Goal: Navigation & Orientation: Understand site structure

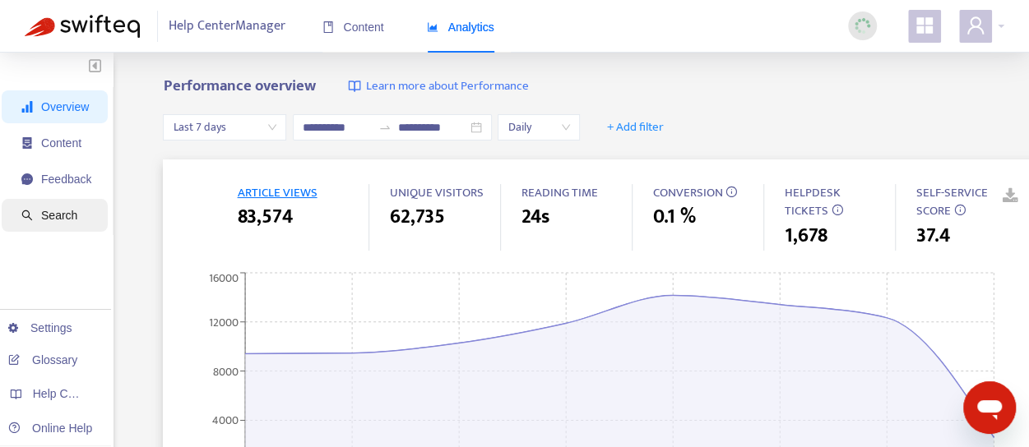
drag, startPoint x: 63, startPoint y: 183, endPoint x: 70, endPoint y: 206, distance: 23.9
click at [63, 183] on span "Feedback" at bounding box center [66, 179] width 50 height 13
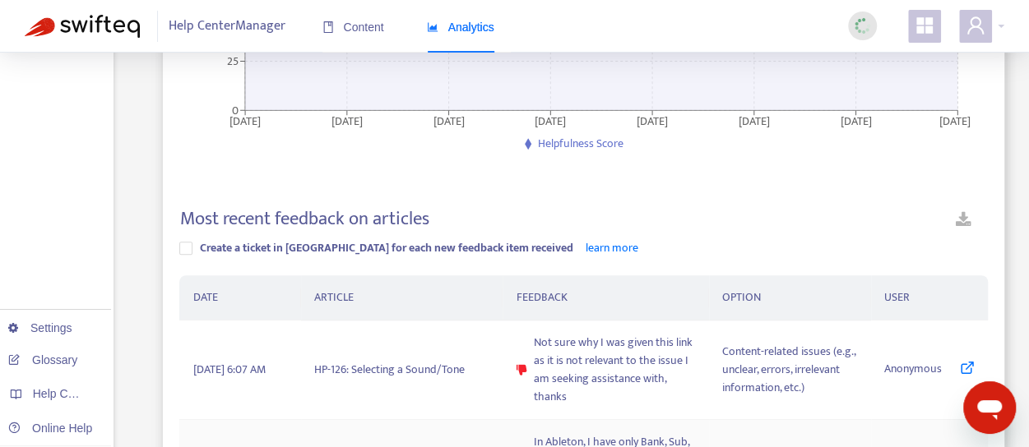
scroll to position [493, 0]
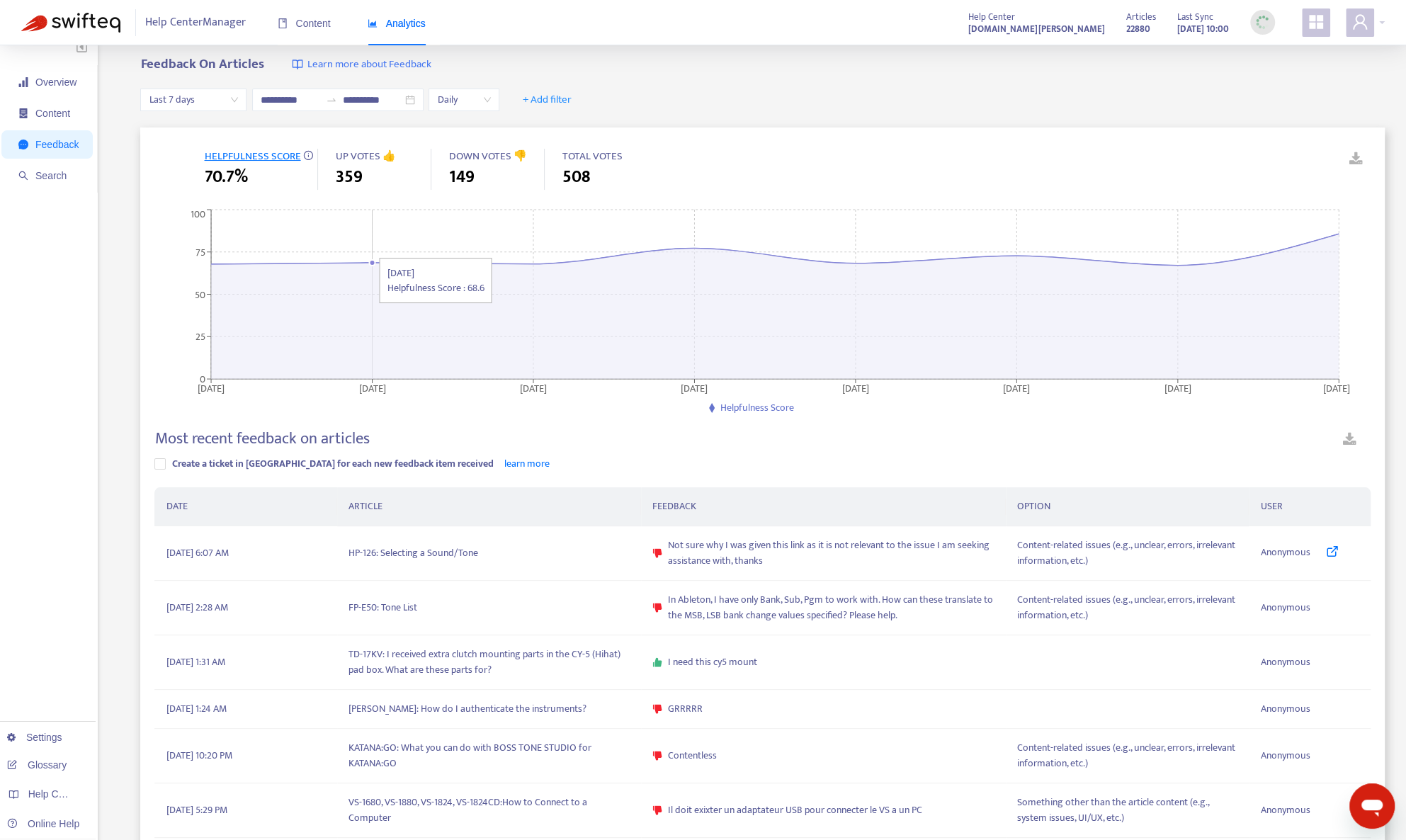
scroll to position [0, 0]
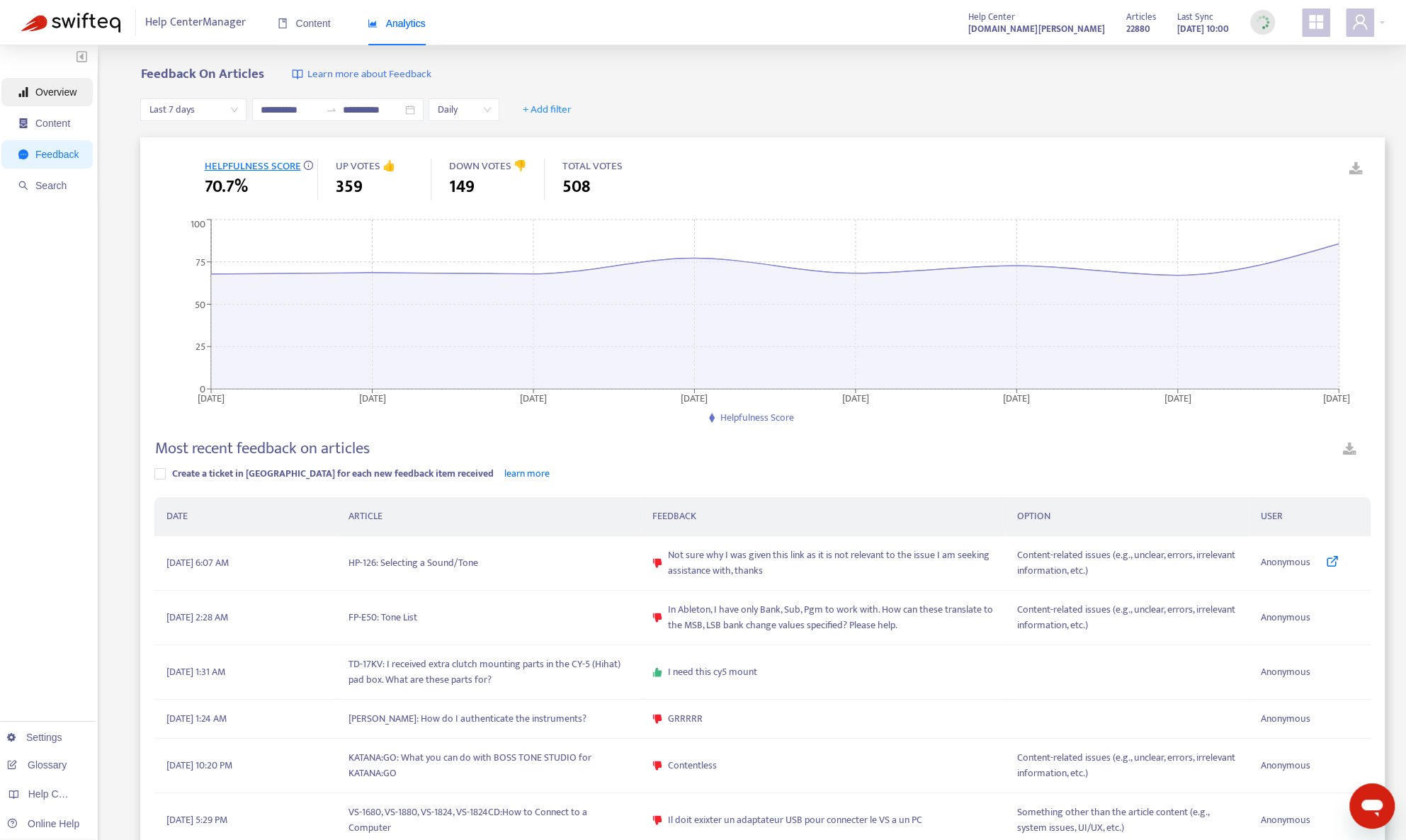
click at [68, 97] on span "Overview" at bounding box center [56, 91] width 41 height 11
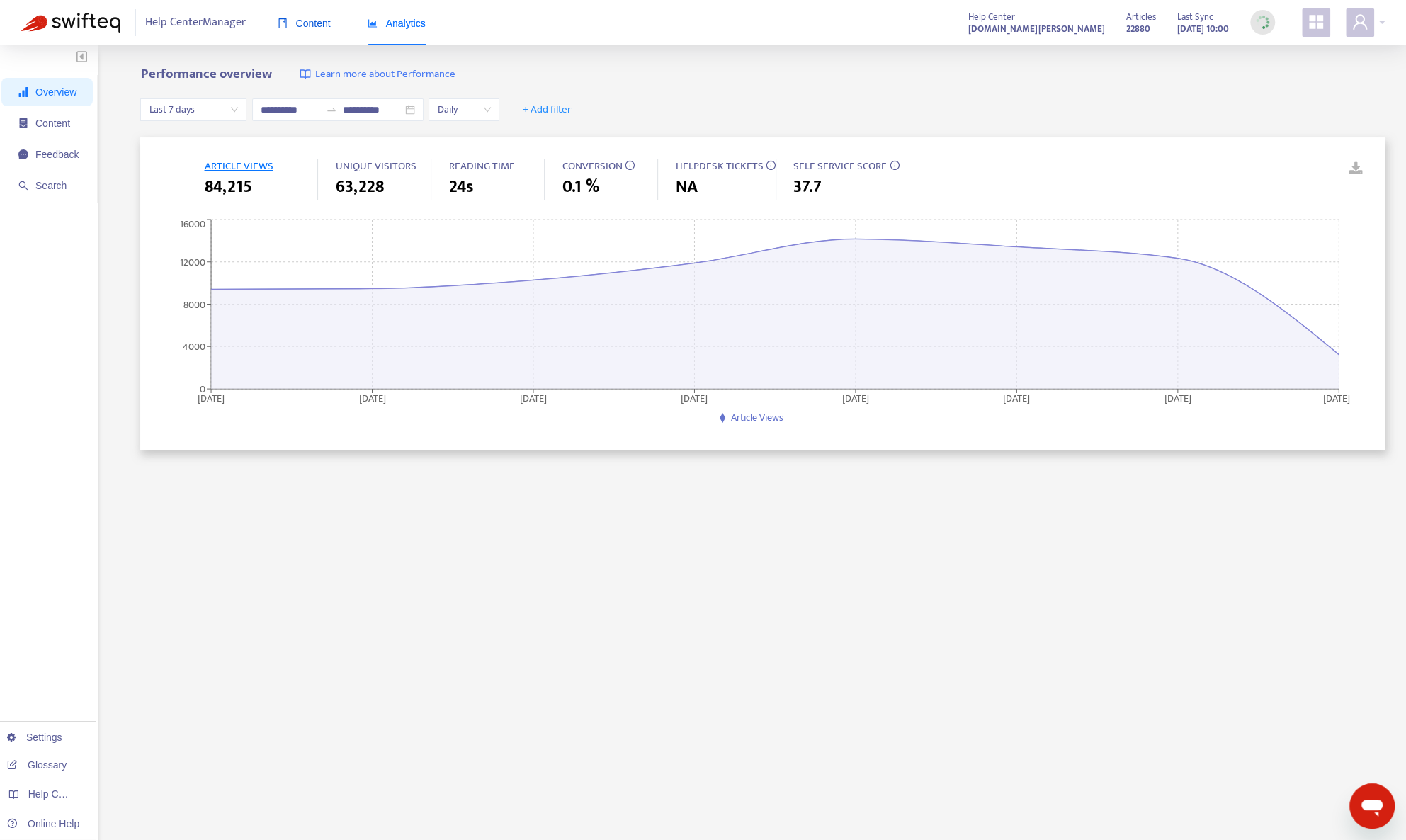
click at [313, 26] on span "Content" at bounding box center [304, 23] width 53 height 11
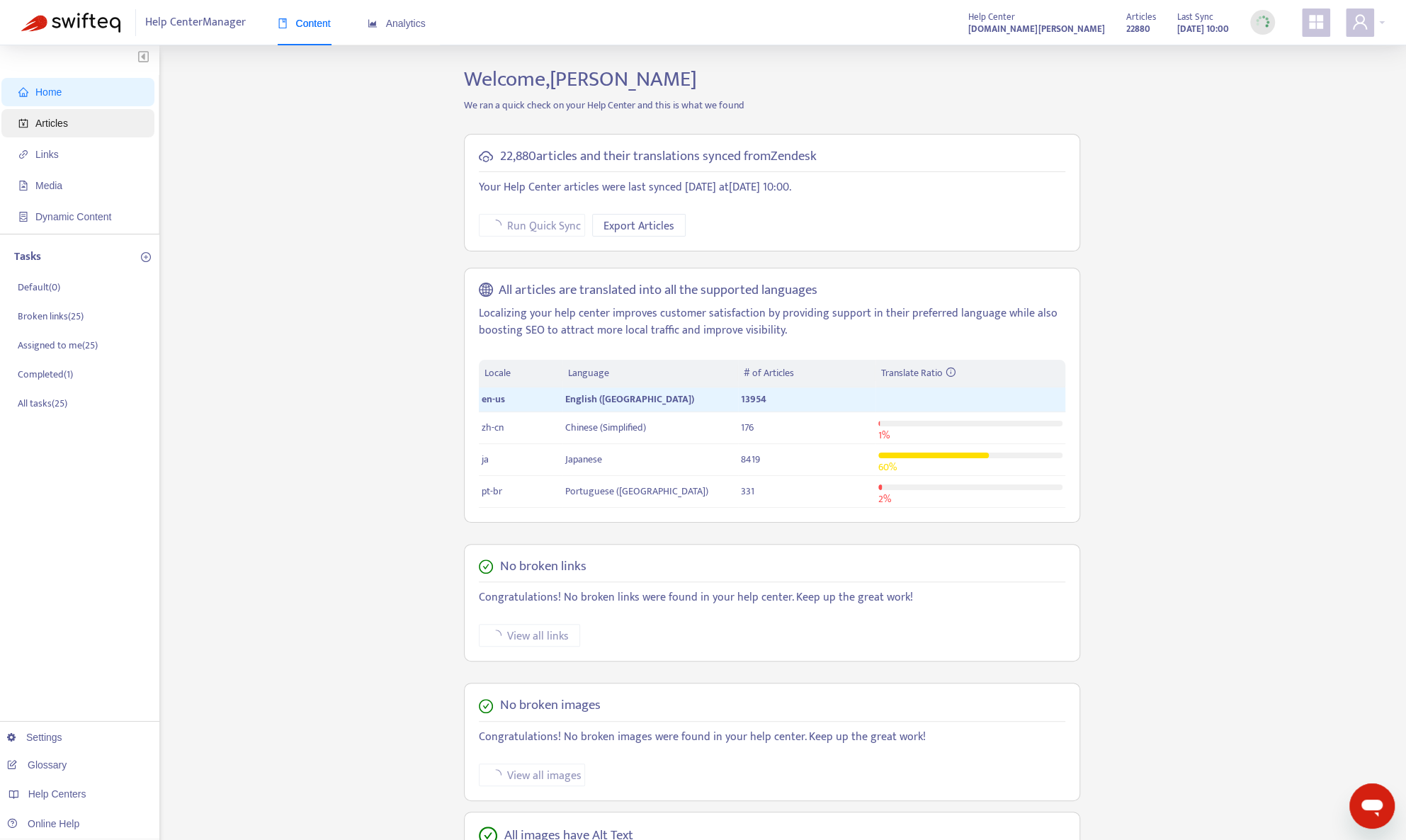
click at [38, 134] on span "Articles" at bounding box center [80, 123] width 125 height 28
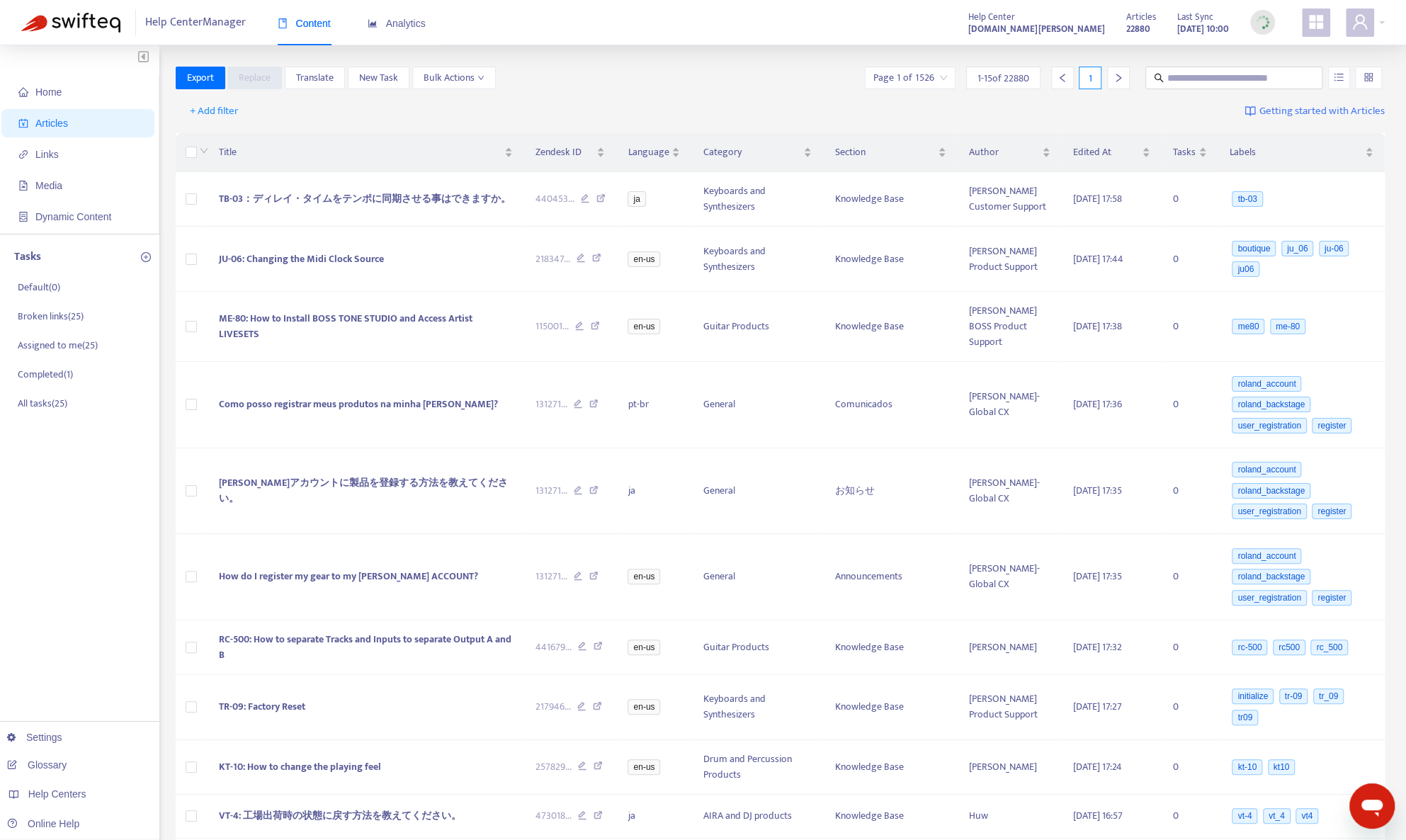
click at [85, 385] on div "Home Articles Links Media Dynamic Content Tasks Default ( 0 ) Broken links ( 25…" at bounding box center [79, 619] width 159 height 1147
click at [90, 159] on span "Links" at bounding box center [80, 154] width 125 height 28
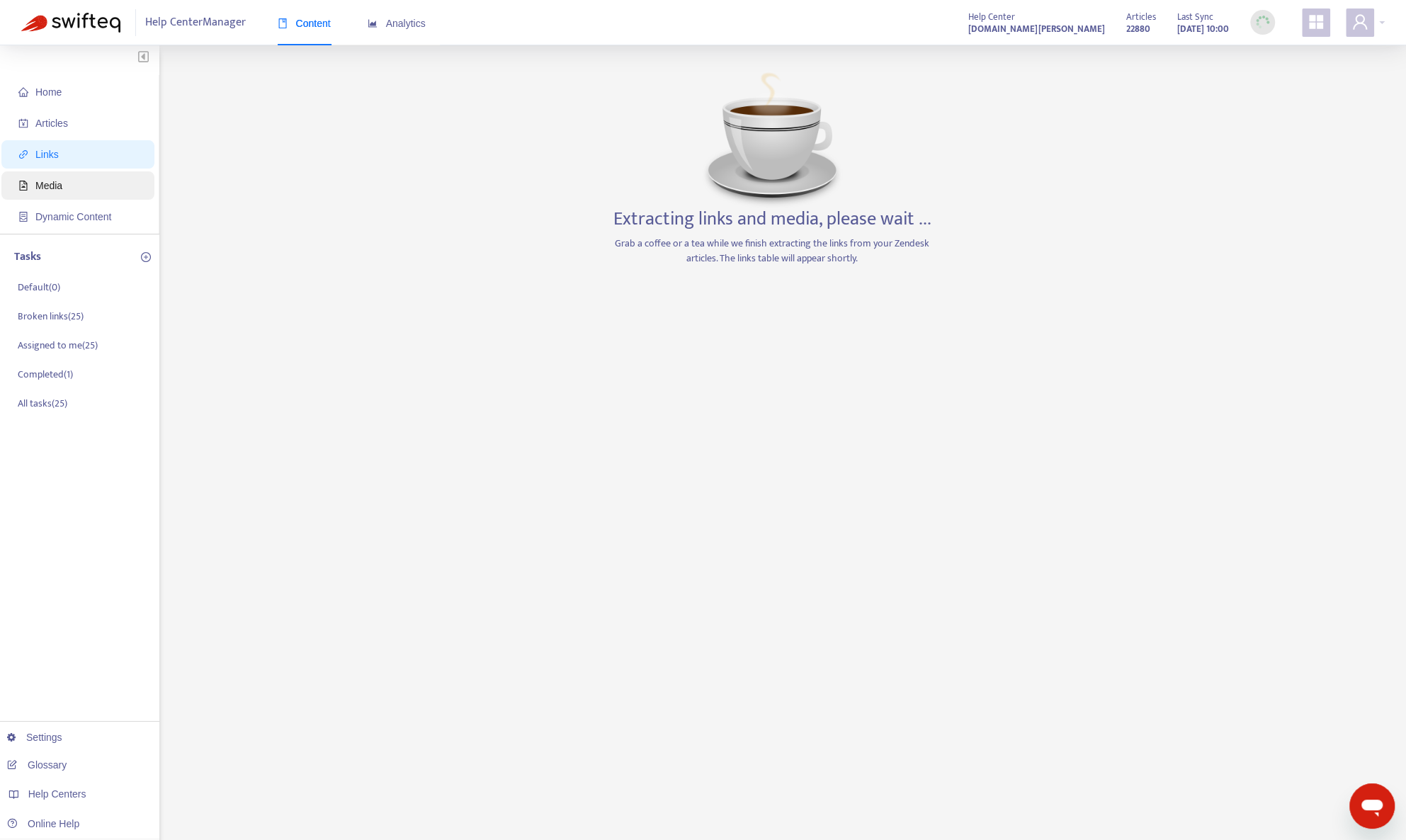
click at [95, 196] on span "Media" at bounding box center [80, 185] width 125 height 28
